Goal: Task Accomplishment & Management: Manage account settings

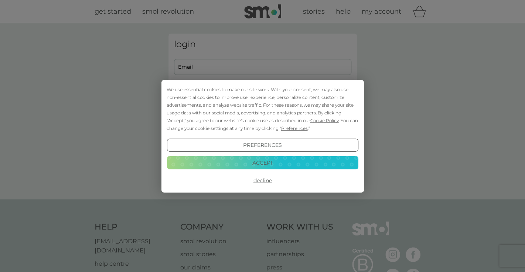
click at [265, 179] on button "Decline" at bounding box center [262, 180] width 191 height 13
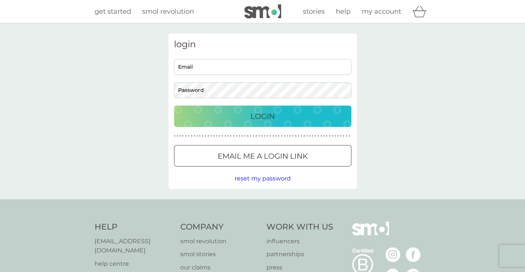
click at [233, 69] on input "Email" at bounding box center [262, 67] width 177 height 16
type input "ginny.gilmore@mail.com"
click at [256, 120] on p "Login" at bounding box center [263, 116] width 24 height 12
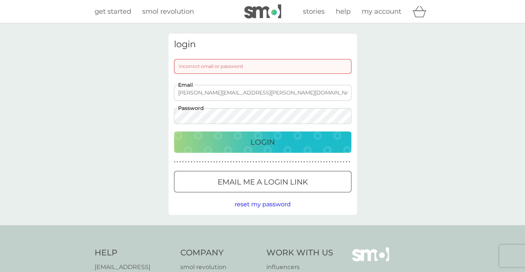
click at [262, 143] on p "Login" at bounding box center [263, 142] width 24 height 12
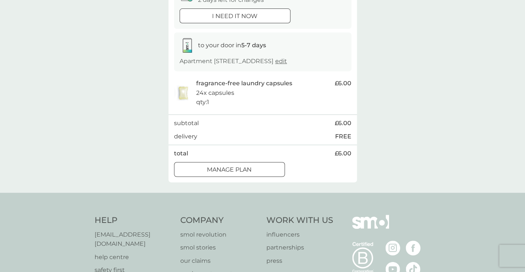
scroll to position [90, 0]
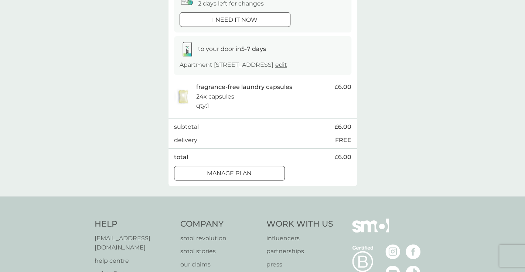
click at [232, 177] on div at bounding box center [229, 174] width 27 height 8
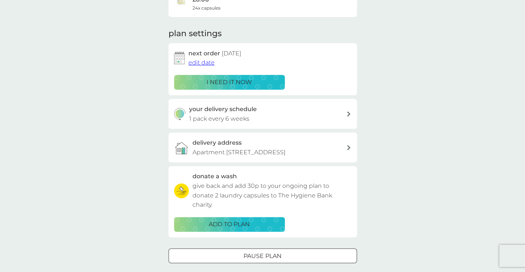
scroll to position [76, 0]
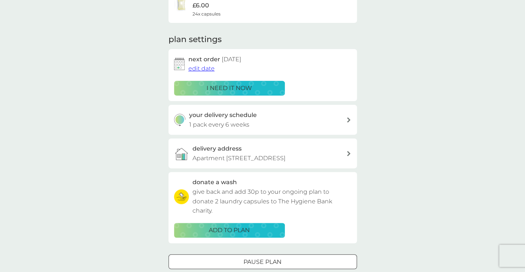
click at [198, 69] on span "edit date" at bounding box center [201, 68] width 26 height 7
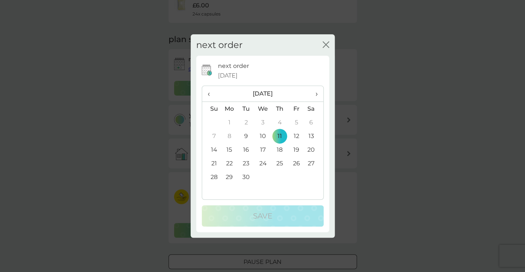
click at [326, 44] on icon "close" at bounding box center [327, 45] width 3 height 6
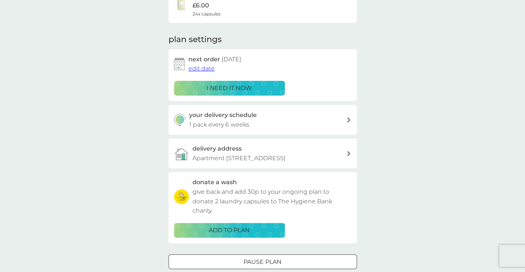
click at [205, 71] on span "edit date" at bounding box center [201, 68] width 26 height 7
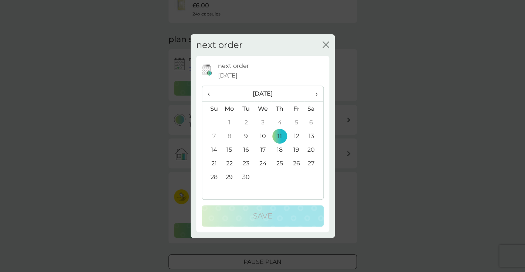
click at [313, 93] on span "›" at bounding box center [313, 94] width 7 height 16
click at [246, 150] on td "14" at bounding box center [246, 150] width 17 height 14
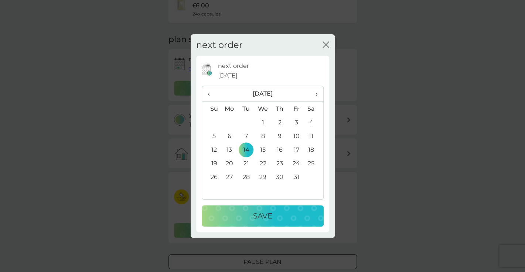
click at [255, 212] on p "Save" at bounding box center [262, 216] width 19 height 12
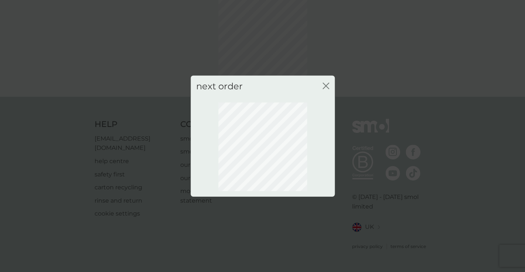
scroll to position [38, 0]
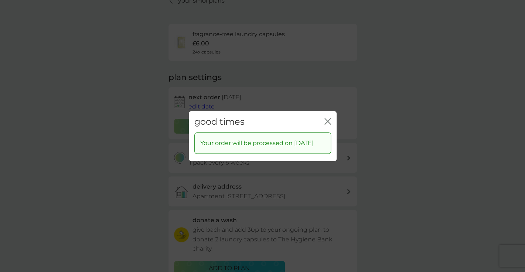
click at [326, 118] on icon "close" at bounding box center [327, 121] width 7 height 7
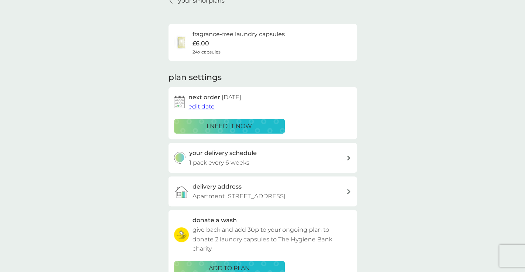
scroll to position [0, 0]
